Goal: Check status: Check status

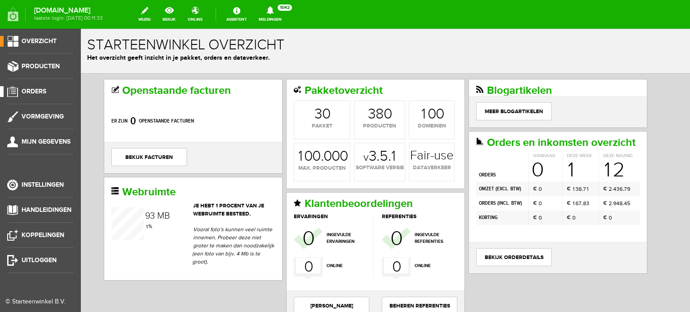
click at [36, 90] on span "Orders" at bounding box center [34, 92] width 25 height 8
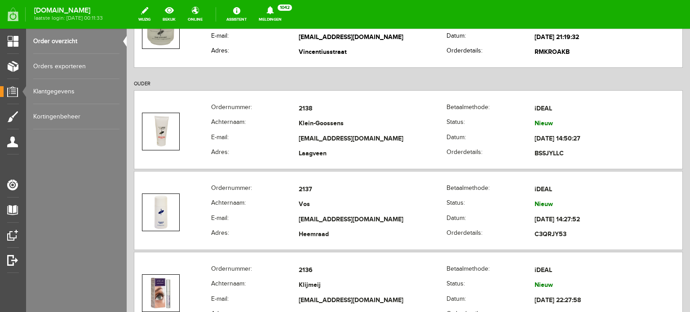
scroll to position [203, 0]
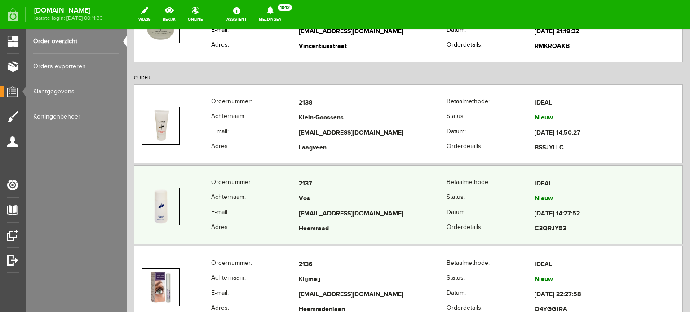
click at [304, 190] on td "2137" at bounding box center [373, 184] width 148 height 15
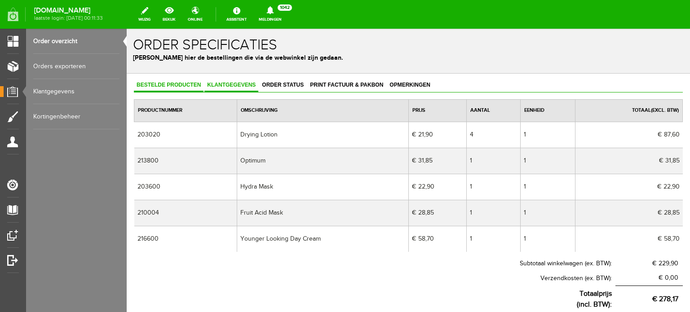
click at [230, 81] on link "Klantgegevens" at bounding box center [232, 85] width 54 height 13
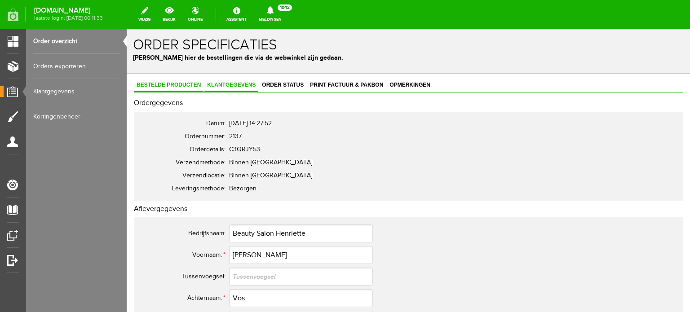
click at [173, 82] on span "Bestelde producten" at bounding box center [169, 85] width 70 height 6
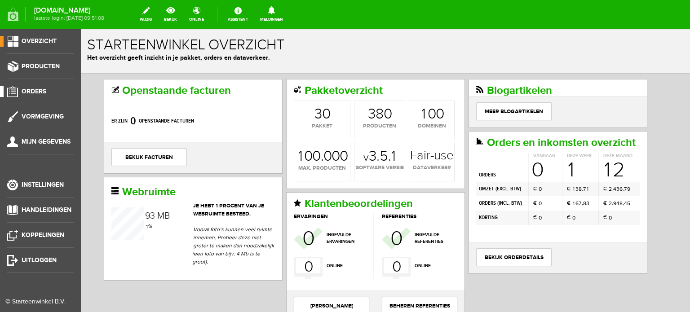
click at [43, 92] on span "Orders" at bounding box center [34, 92] width 25 height 8
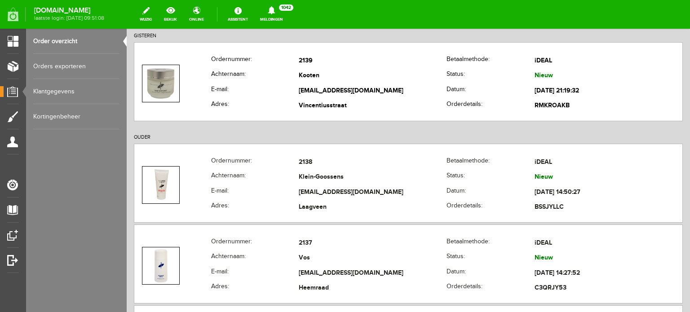
scroll to position [180, 0]
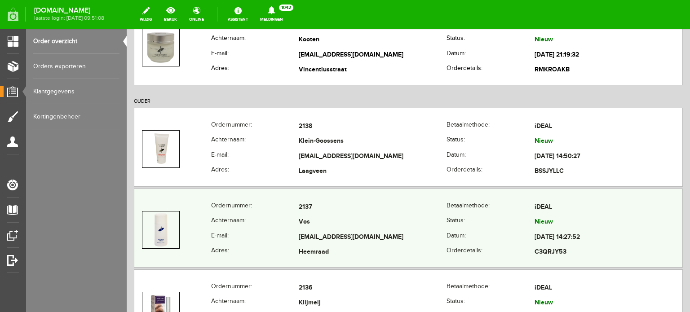
click at [320, 220] on td "Vos" at bounding box center [373, 222] width 148 height 15
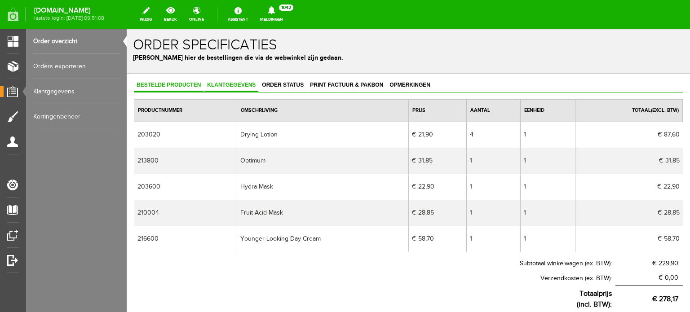
click at [238, 82] on span "Klantgegevens" at bounding box center [232, 85] width 54 height 6
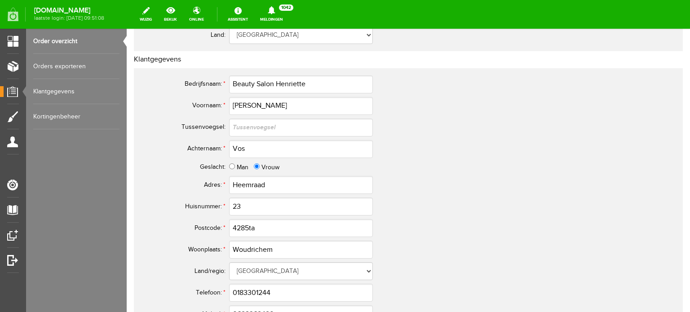
scroll to position [407, 0]
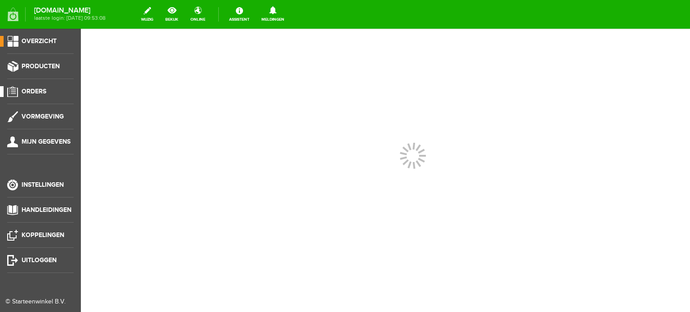
click at [31, 89] on span "Orders" at bounding box center [34, 92] width 25 height 8
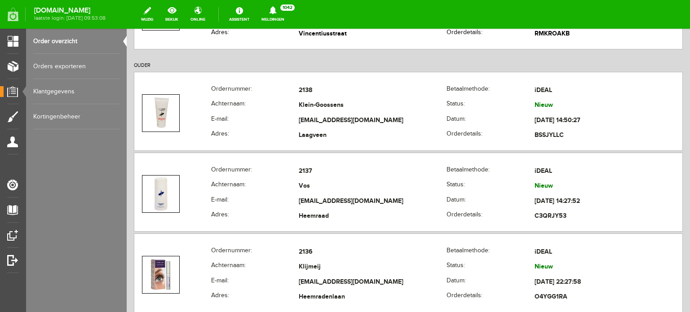
scroll to position [251, 0]
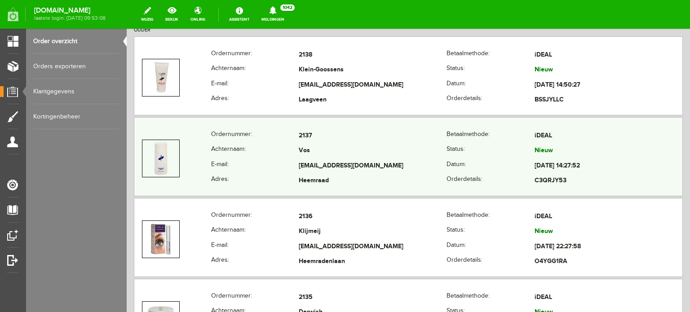
click at [330, 149] on td "Vos" at bounding box center [373, 151] width 148 height 15
